Goal: Transaction & Acquisition: Purchase product/service

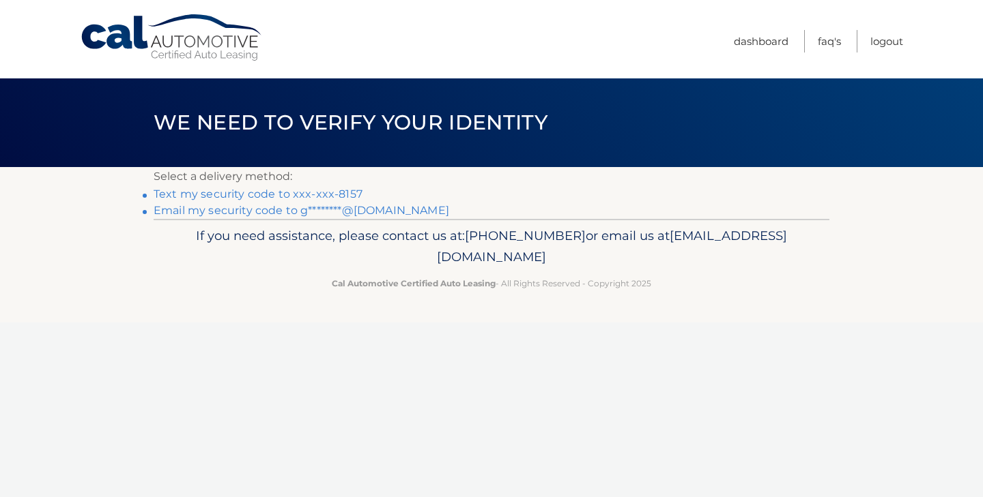
click at [310, 192] on link "Text my security code to xxx-xxx-8157" at bounding box center [258, 194] width 209 height 13
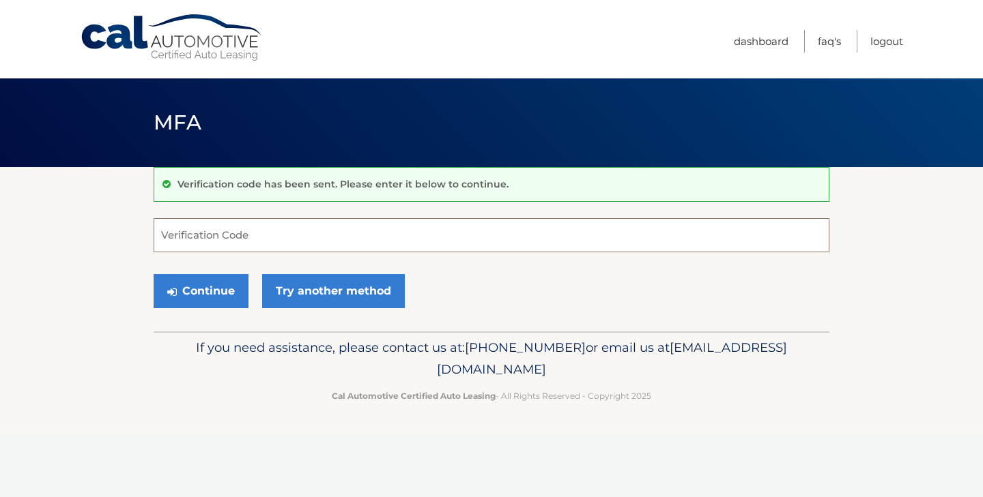
click at [229, 239] on input "Verification Code" at bounding box center [491, 235] width 675 height 34
type input "288491"
click at [216, 278] on button "Continue" at bounding box center [201, 291] width 95 height 34
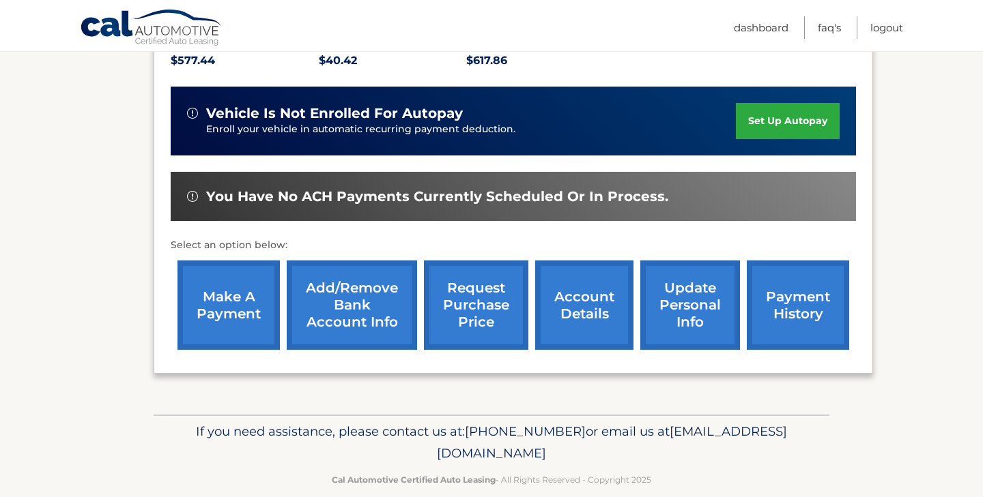
scroll to position [326, 0]
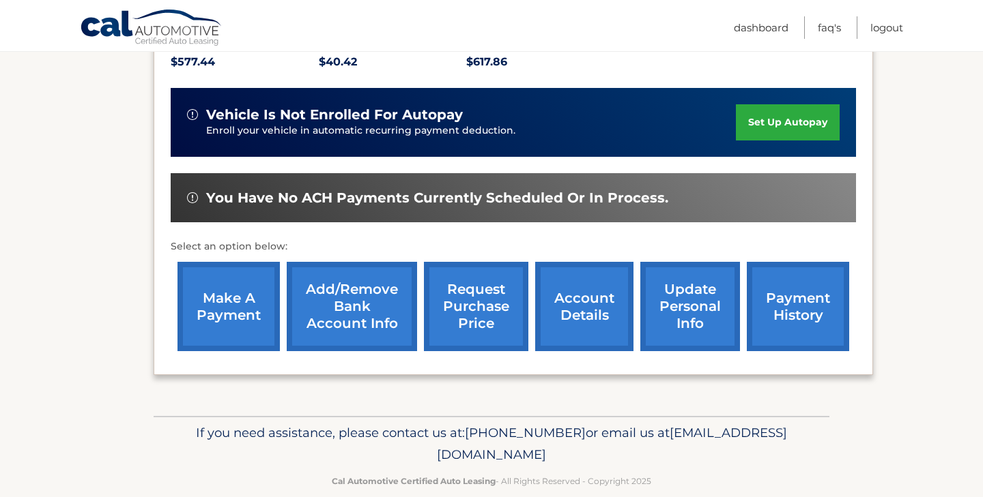
click at [240, 298] on link "make a payment" at bounding box center [228, 306] width 102 height 89
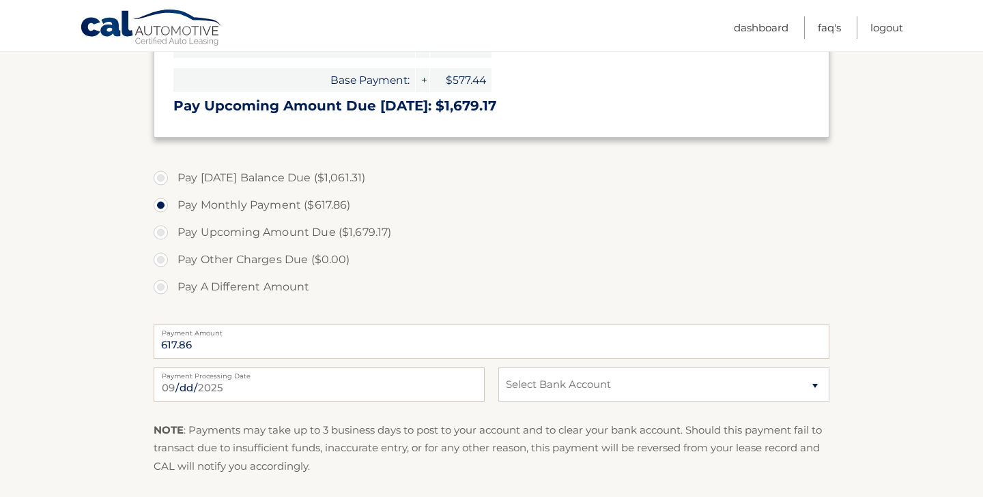
scroll to position [436, 0]
select select "YzljNTYyYzctYWJkZS00NDI3LThmYTItNmQ4MzE0NGVhYzA3"
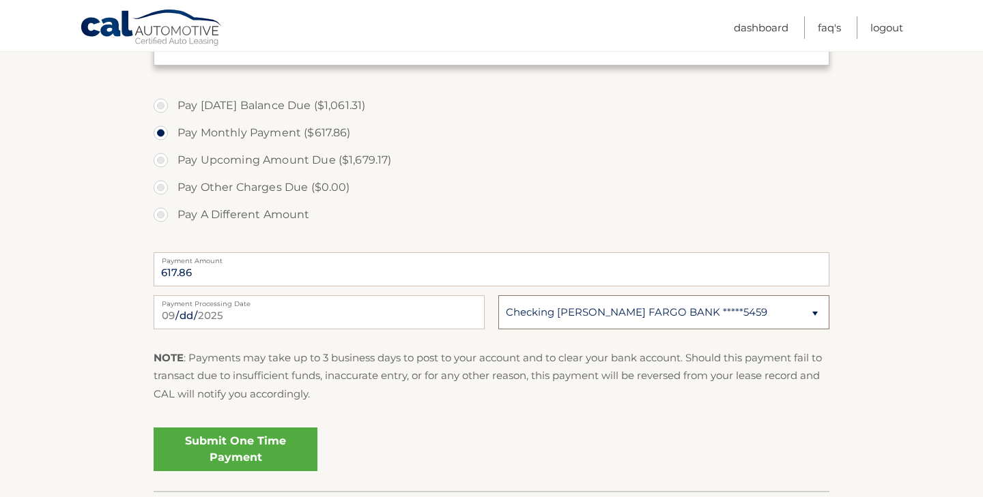
scroll to position [512, 0]
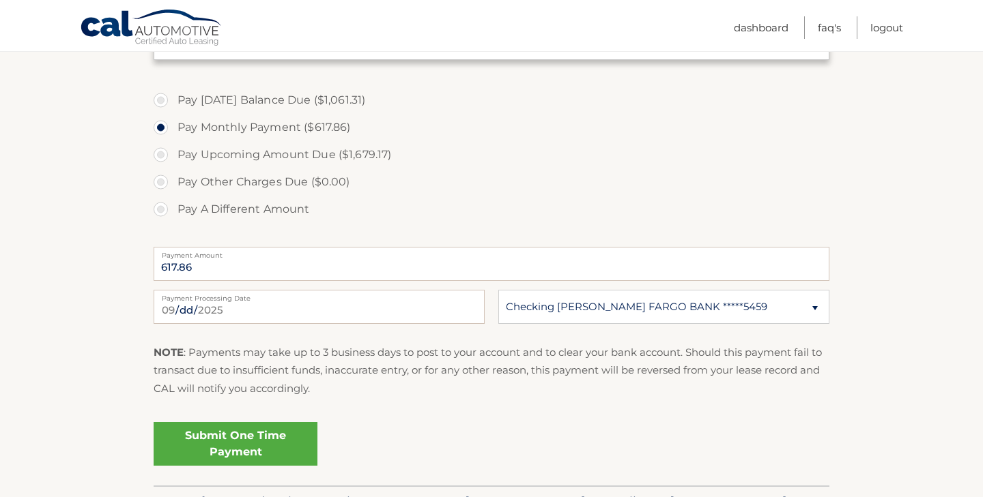
click at [262, 446] on link "Submit One Time Payment" at bounding box center [236, 444] width 164 height 44
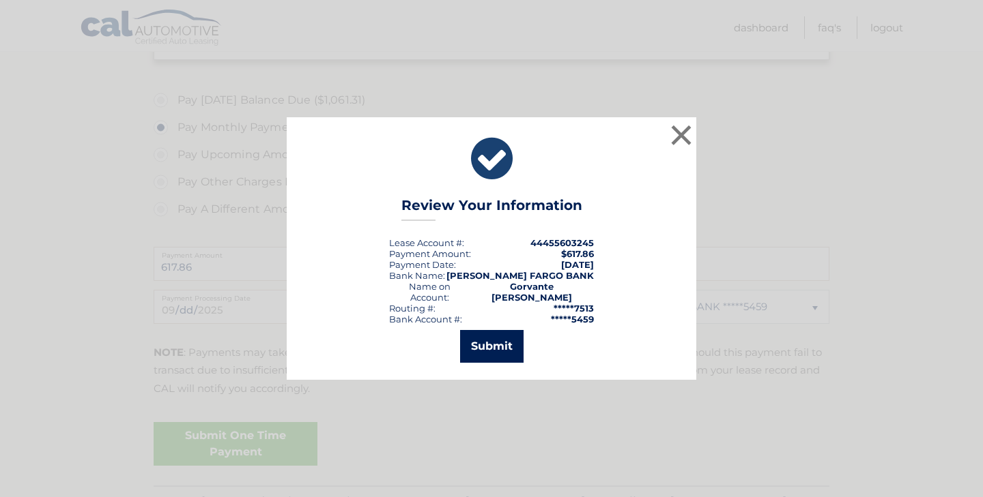
click at [477, 343] on button "Submit" at bounding box center [491, 346] width 63 height 33
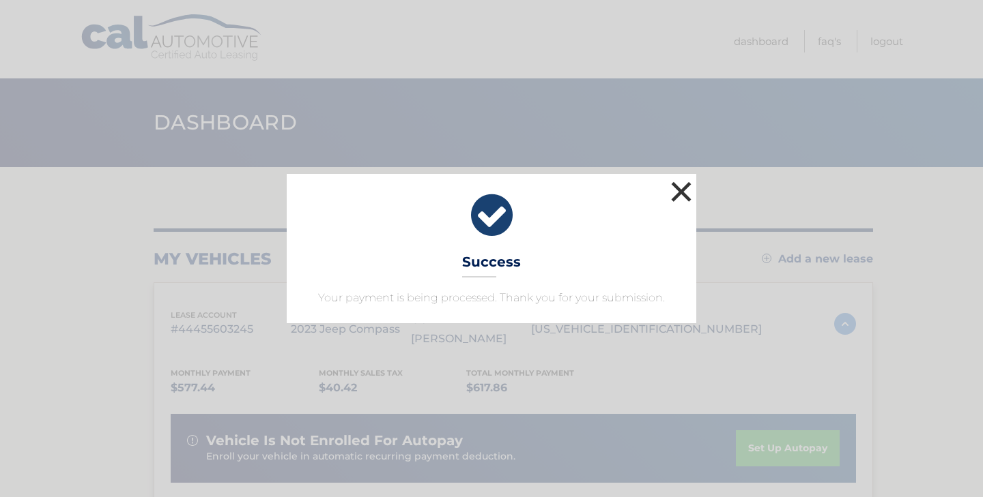
click at [682, 194] on button "×" at bounding box center [680, 191] width 27 height 27
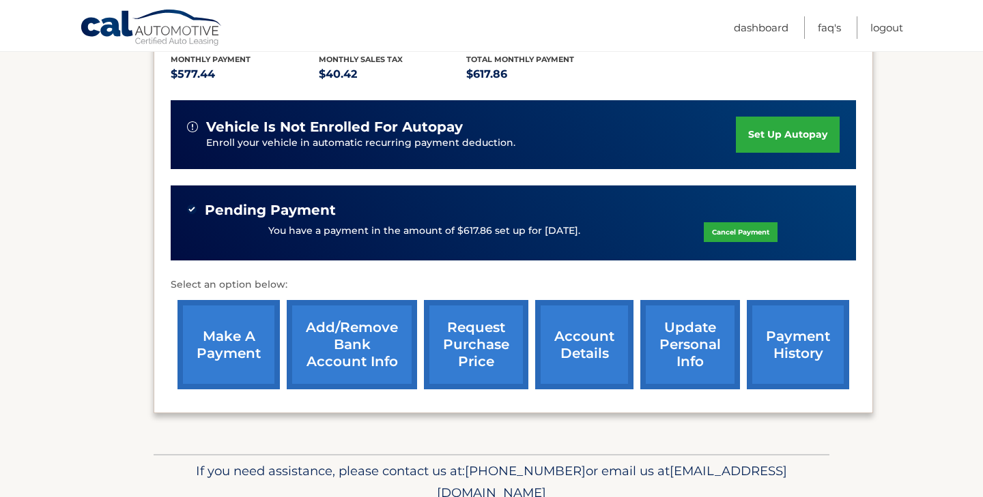
scroll to position [319, 0]
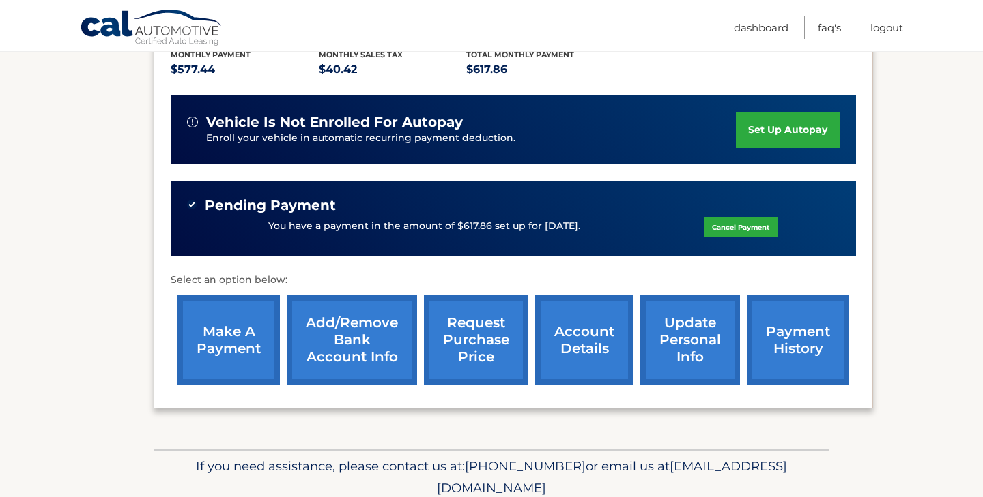
click at [251, 324] on link "make a payment" at bounding box center [228, 339] width 102 height 89
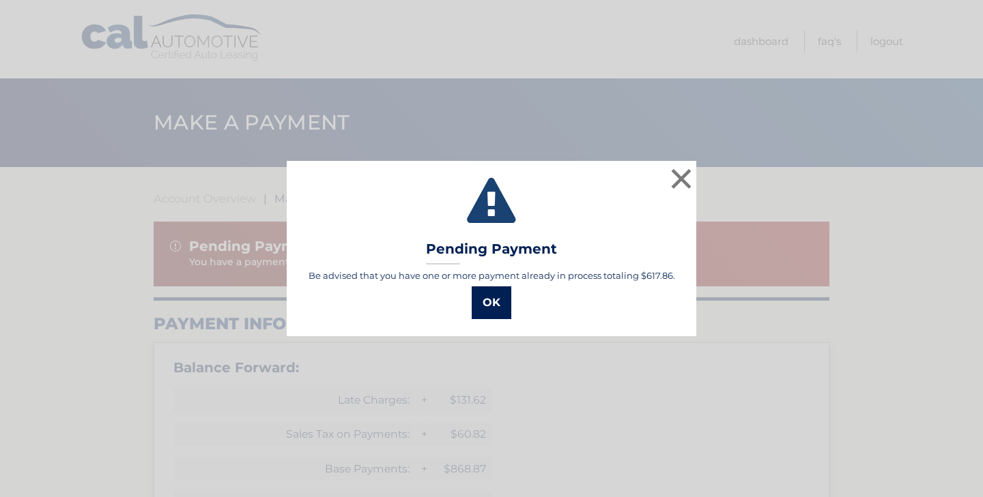
click at [487, 306] on button "OK" at bounding box center [491, 303] width 40 height 33
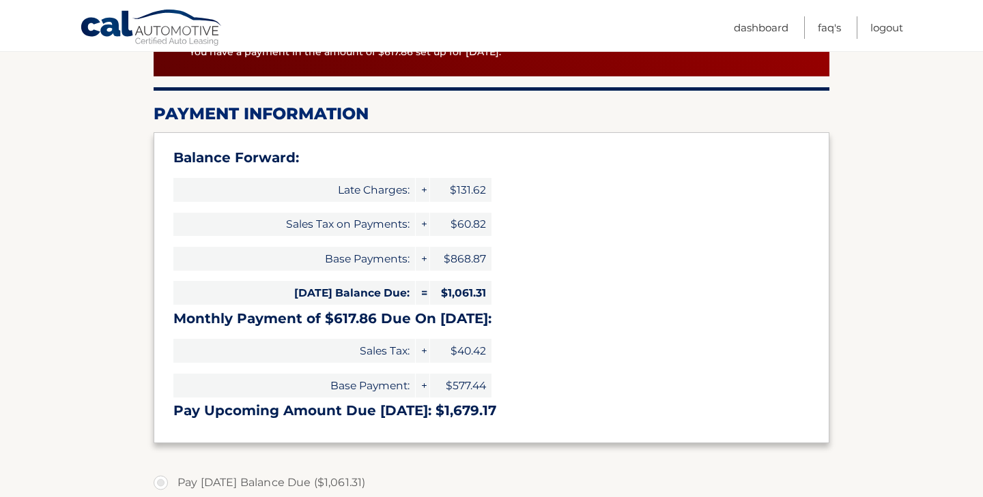
scroll to position [209, 0]
